Goal: Transaction & Acquisition: Purchase product/service

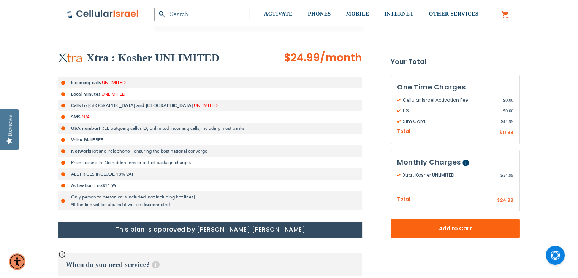
scroll to position [129, 0]
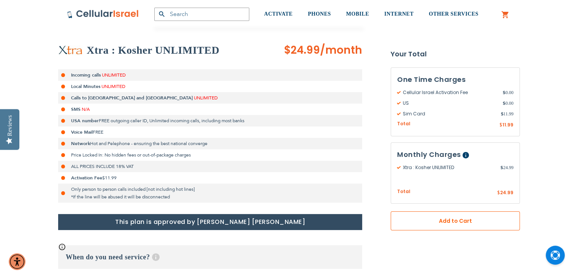
click at [427, 219] on span "Add to Cart" at bounding box center [455, 221] width 79 height 8
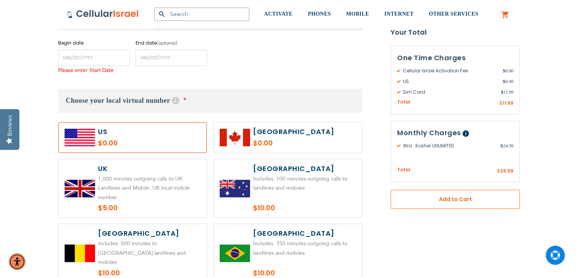
scroll to position [376, 0]
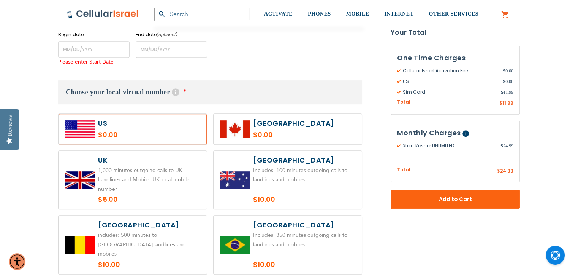
click at [156, 123] on label at bounding box center [133, 129] width 148 height 30
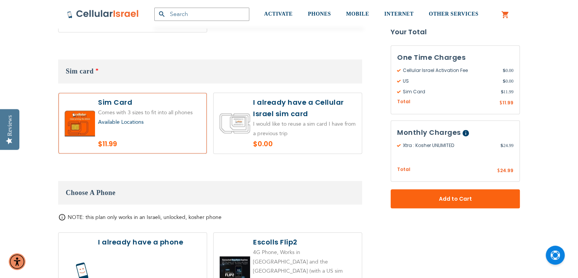
scroll to position [742, 0]
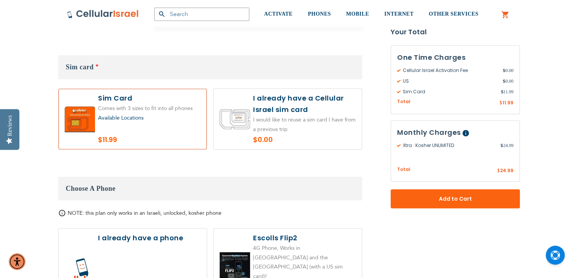
click at [148, 120] on label at bounding box center [133, 119] width 148 height 60
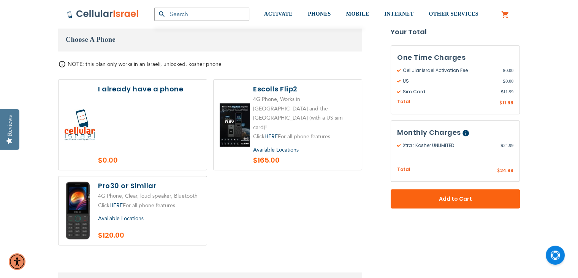
scroll to position [935, 0]
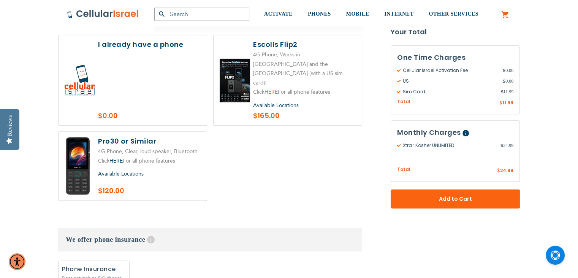
click at [265, 88] on link "HERE" at bounding box center [271, 91] width 13 height 7
click at [134, 170] on span "Available Locations" at bounding box center [121, 173] width 46 height 7
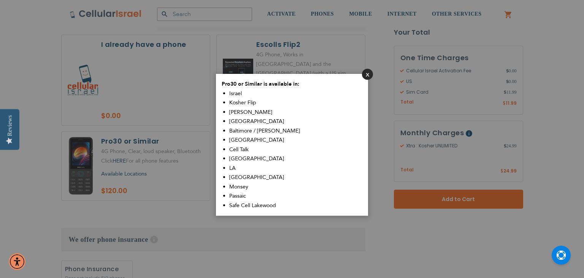
click at [366, 73] on button "Close" at bounding box center [367, 74] width 11 height 11
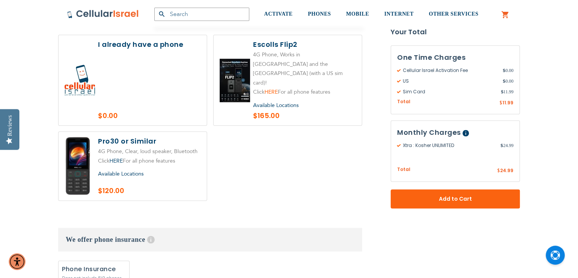
click at [271, 88] on link "HERE" at bounding box center [271, 91] width 13 height 7
click at [123, 132] on label at bounding box center [133, 166] width 148 height 68
radio input "true"
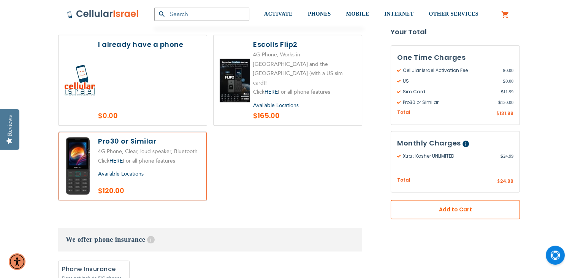
click at [435, 206] on span "Add to Cart" at bounding box center [455, 210] width 79 height 8
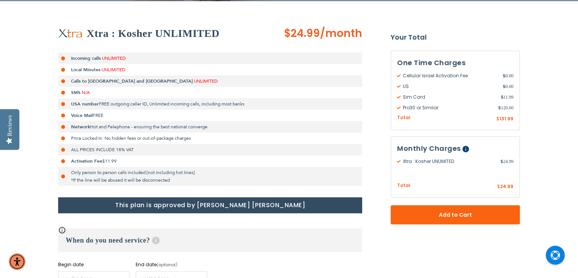
scroll to position [0, 0]
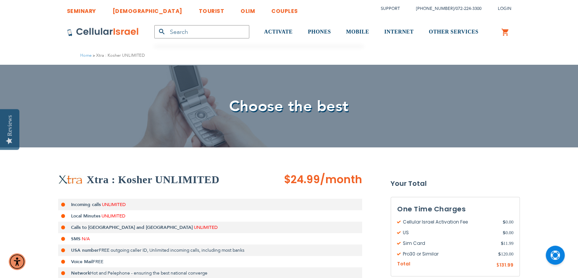
click at [235, 79] on div "Choose the best" at bounding box center [289, 106] width 578 height 83
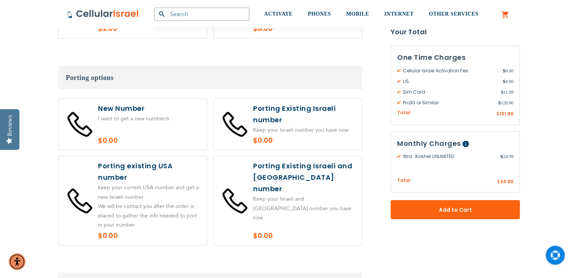
scroll to position [1384, 0]
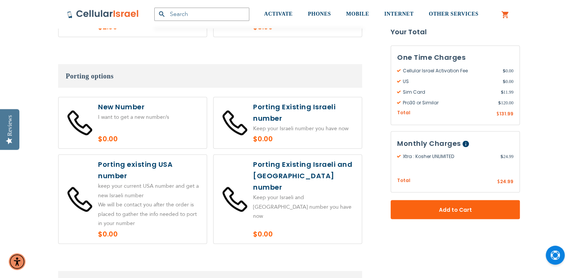
click at [122, 97] on label at bounding box center [133, 122] width 148 height 51
radio input "true"
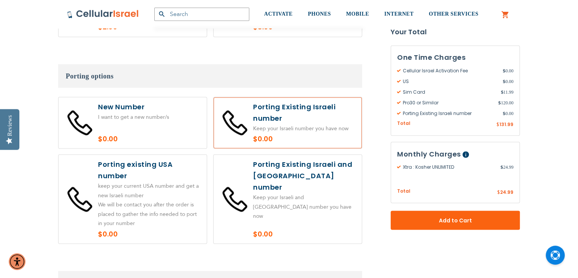
radio input "true"
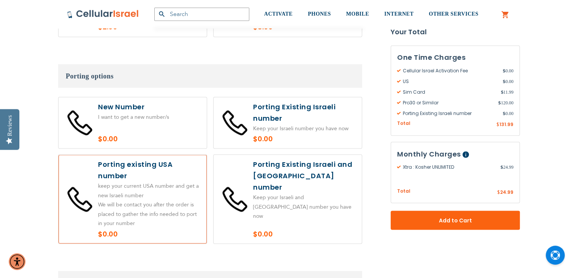
radio input "true"
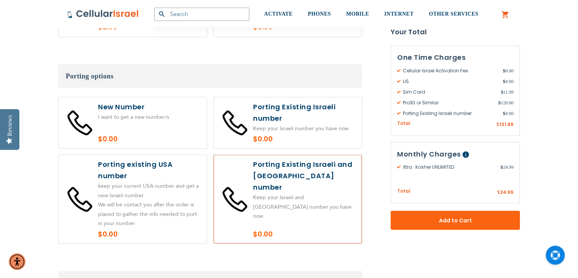
radio input "false"
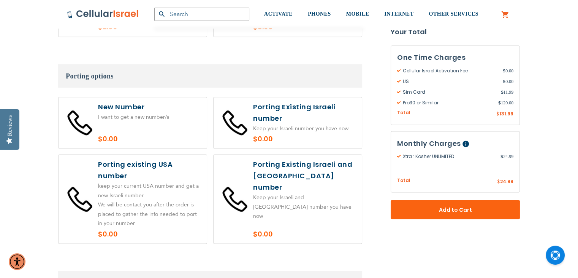
click at [122, 97] on label at bounding box center [133, 122] width 148 height 51
radio input "true"
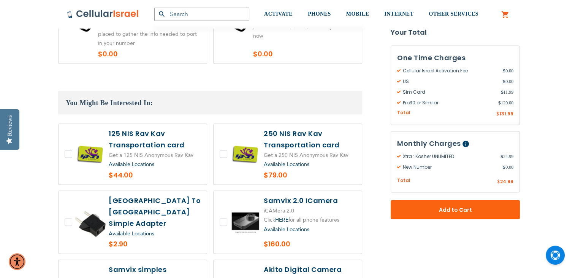
scroll to position [1564, 0]
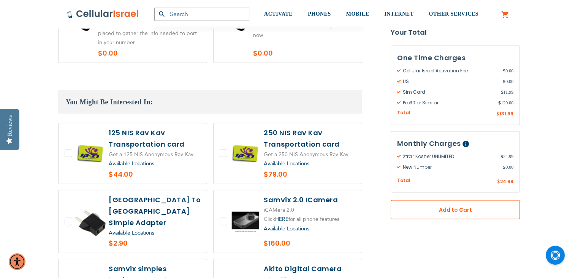
click at [465, 211] on span "Add to Cart" at bounding box center [455, 210] width 79 height 8
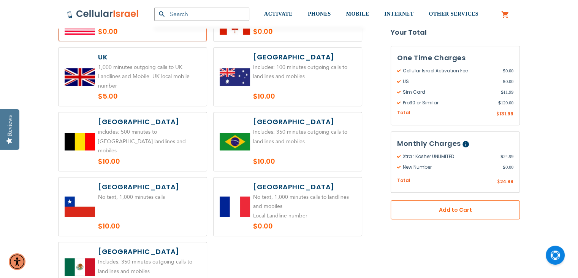
scroll to position [376, 0]
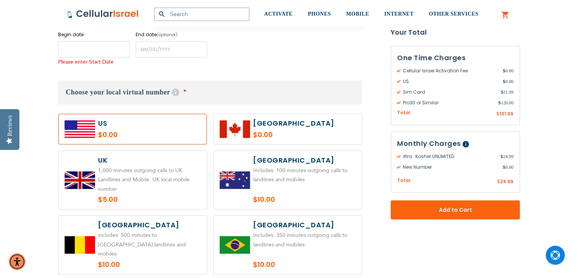
click at [98, 46] on input "name" at bounding box center [93, 49] width 71 height 16
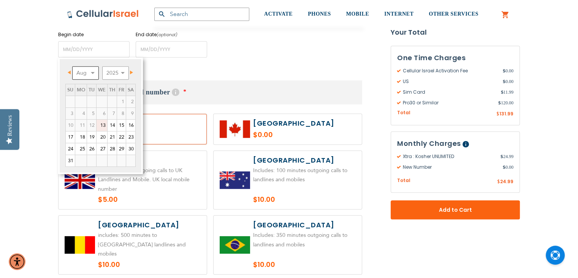
click at [94, 72] on select "Aug Sep Oct Nov Dec" at bounding box center [85, 72] width 27 height 13
click at [89, 73] on select "Aug Sep Oct Nov Dec" at bounding box center [85, 72] width 27 height 13
click at [70, 158] on link "31" at bounding box center [70, 160] width 9 height 11
type input "[DATE]"
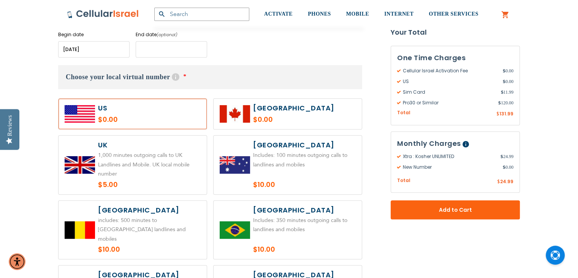
click at [176, 47] on input "name" at bounding box center [171, 49] width 71 height 16
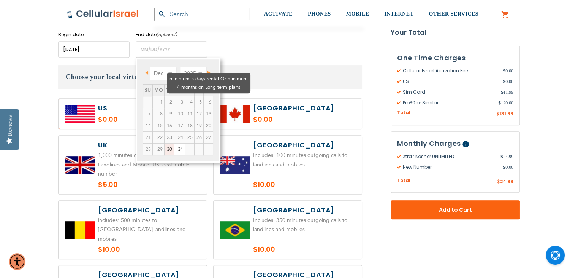
click at [185, 96] on td "4" at bounding box center [190, 102] width 10 height 12
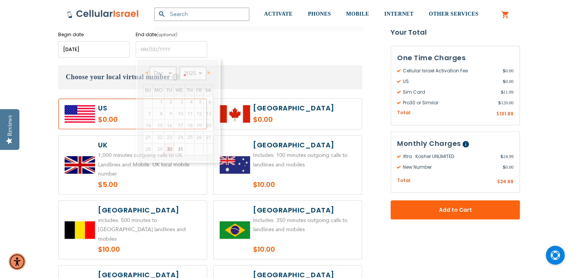
click at [148, 189] on label at bounding box center [133, 164] width 148 height 59
radio input "true"
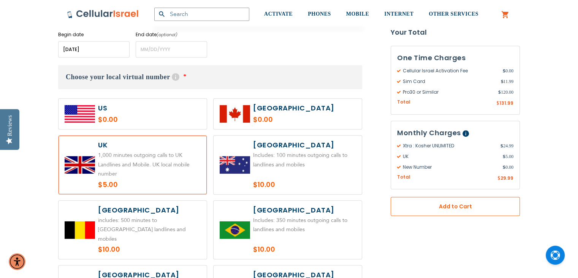
click at [438, 205] on span "Add to Cart" at bounding box center [455, 206] width 79 height 8
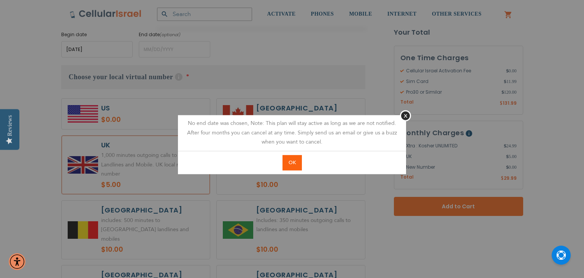
click at [399, 116] on div "No end date was chosen, Note: This plan will stay active as long as we are not …" at bounding box center [292, 133] width 228 height 36
click at [406, 116] on button "Close" at bounding box center [405, 115] width 11 height 11
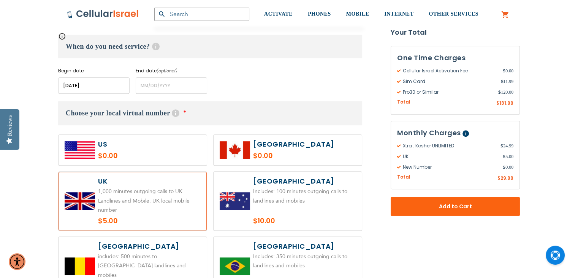
scroll to position [338, 0]
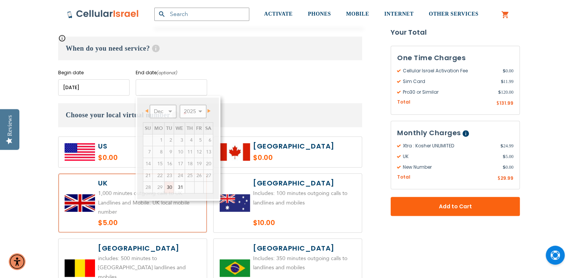
click at [181, 88] on input "name" at bounding box center [171, 87] width 71 height 16
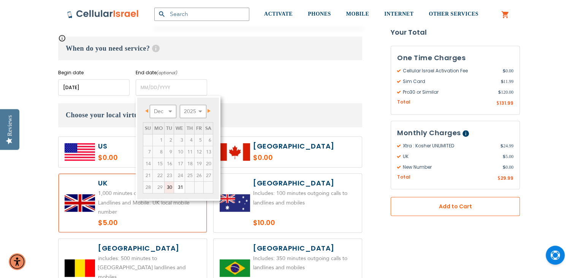
click at [413, 203] on button "Add to Cart" at bounding box center [455, 206] width 129 height 19
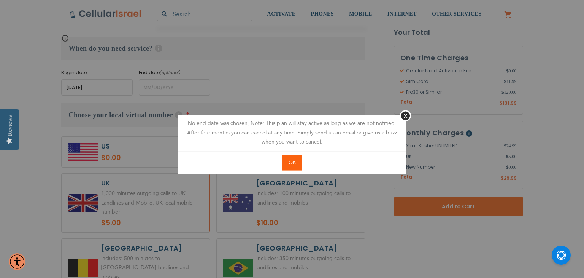
click at [291, 162] on span "OK" at bounding box center [292, 162] width 7 height 7
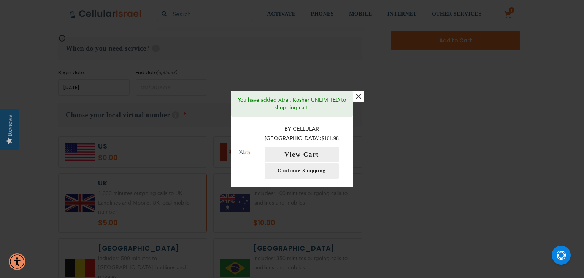
click at [356, 101] on button "×" at bounding box center [358, 96] width 11 height 11
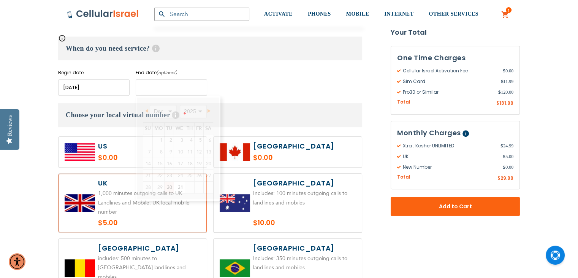
click at [167, 86] on input "name" at bounding box center [171, 87] width 71 height 16
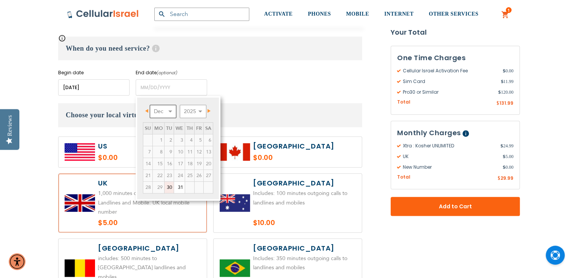
click at [168, 110] on select "Dec" at bounding box center [163, 111] width 27 height 13
click at [185, 134] on td "4" at bounding box center [190, 140] width 10 height 12
click at [196, 109] on select "2025 2026 2027 2028 2029 2030 2031 2032 2033 2034 2035" at bounding box center [193, 111] width 27 height 13
click at [169, 106] on select "Jan Feb Mar Apr May Jun [DATE] Aug Sep Oct Nov Dec" at bounding box center [163, 111] width 27 height 13
click at [206, 152] on link "13" at bounding box center [208, 151] width 9 height 11
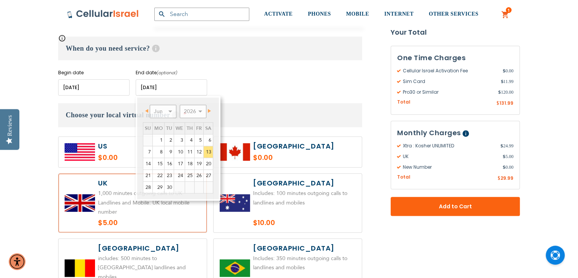
click at [179, 86] on input "name" at bounding box center [171, 87] width 71 height 16
click at [148, 162] on link "14" at bounding box center [147, 163] width 9 height 11
type input "[DATE]"
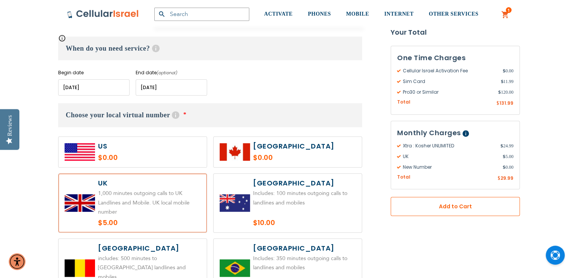
click at [420, 200] on button "Add to Cart" at bounding box center [455, 206] width 129 height 19
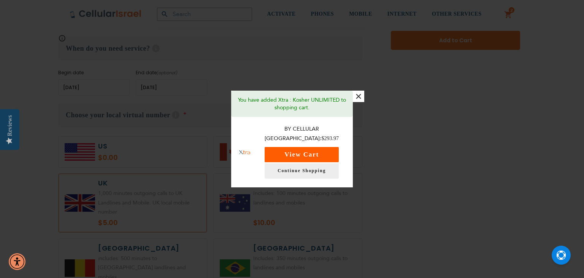
click at [330, 149] on button "View Cart" at bounding box center [302, 154] width 74 height 15
